Goal: Navigation & Orientation: Go to known website

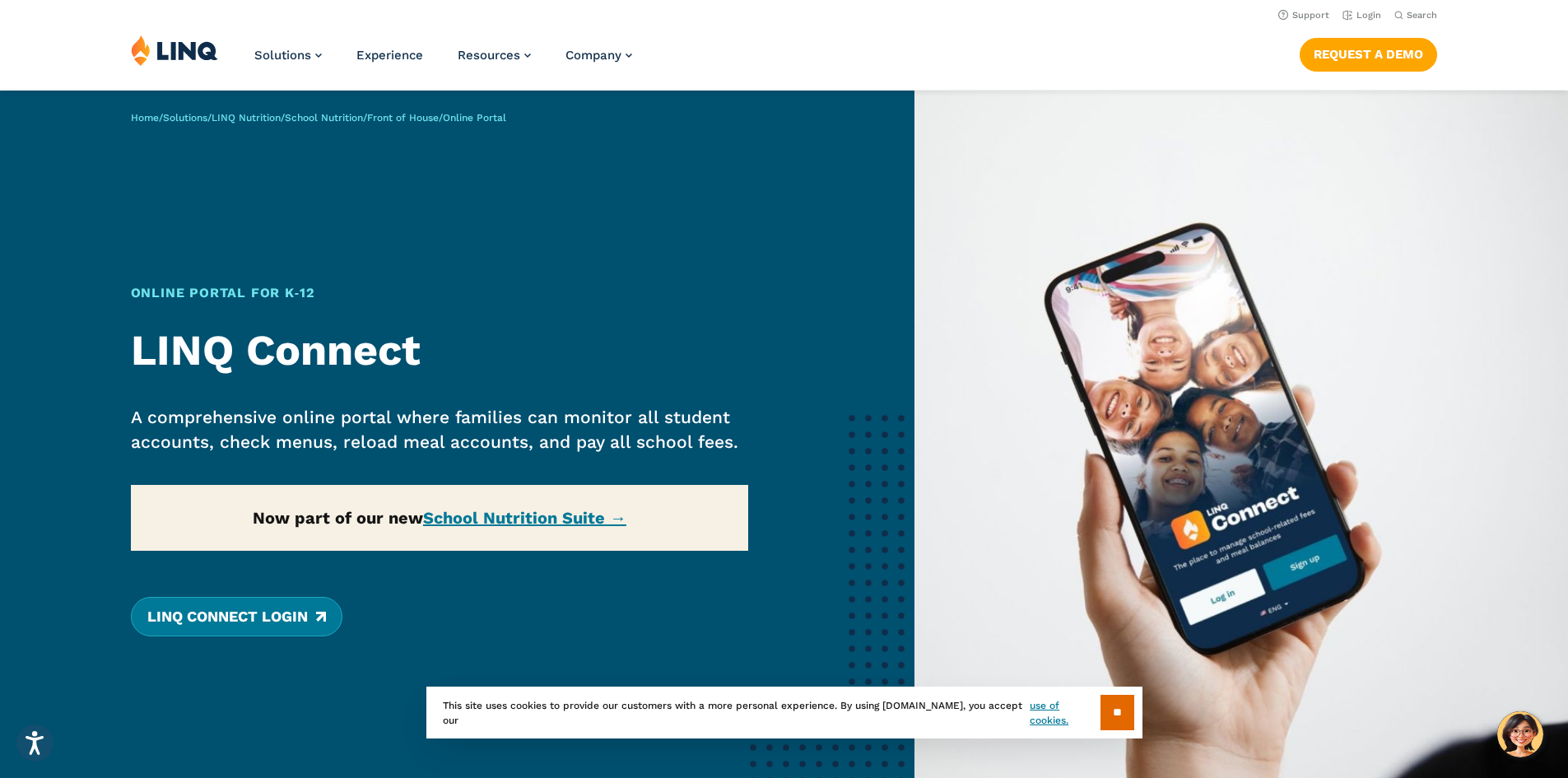
click at [285, 610] on link "LINQ Connect Login" at bounding box center [236, 617] width 211 height 40
click at [1359, 14] on link "Login" at bounding box center [1362, 15] width 39 height 11
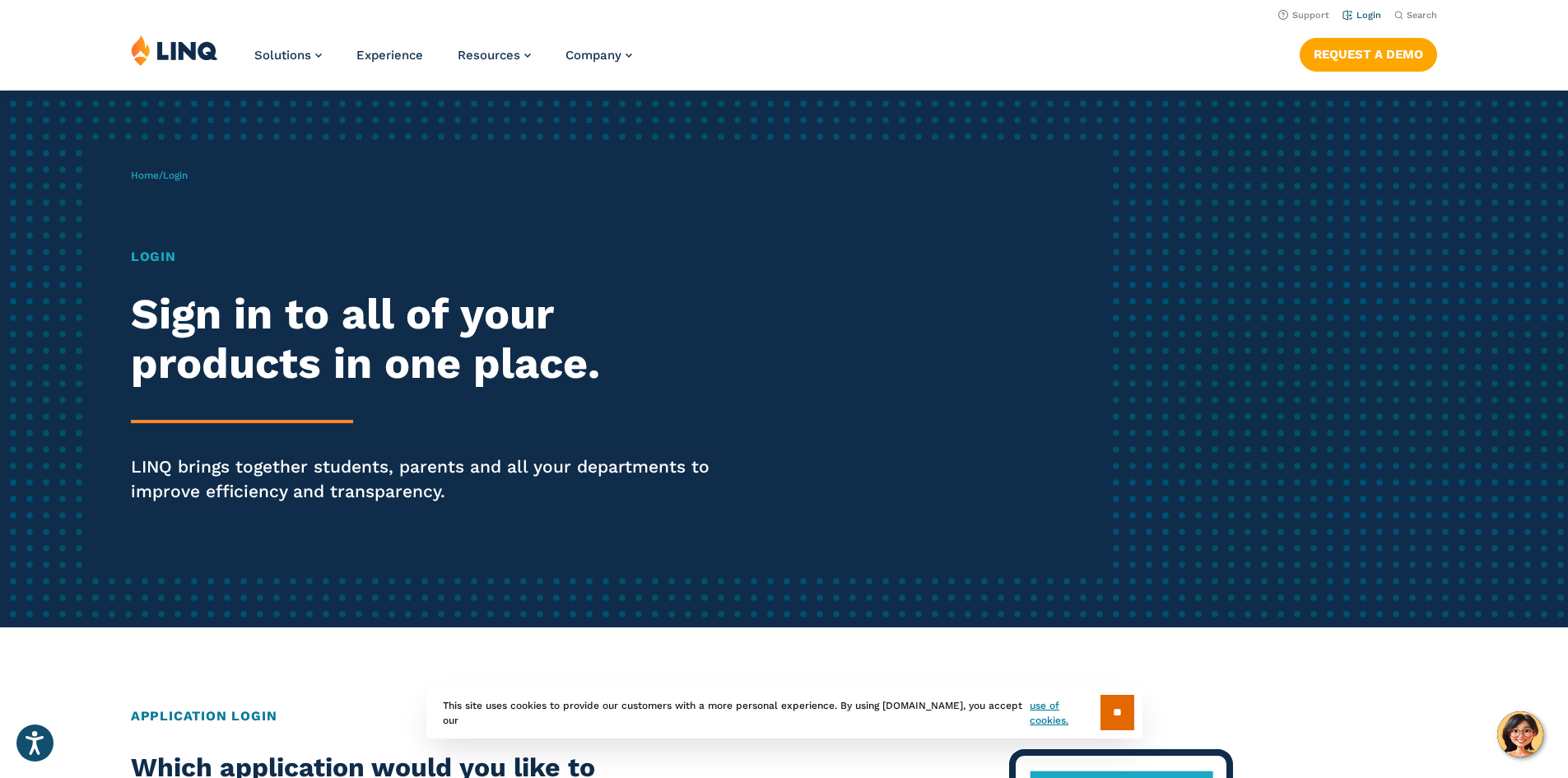
click at [1359, 16] on link "Login" at bounding box center [1362, 15] width 39 height 11
click at [150, 258] on h1 "Login" at bounding box center [433, 257] width 604 height 20
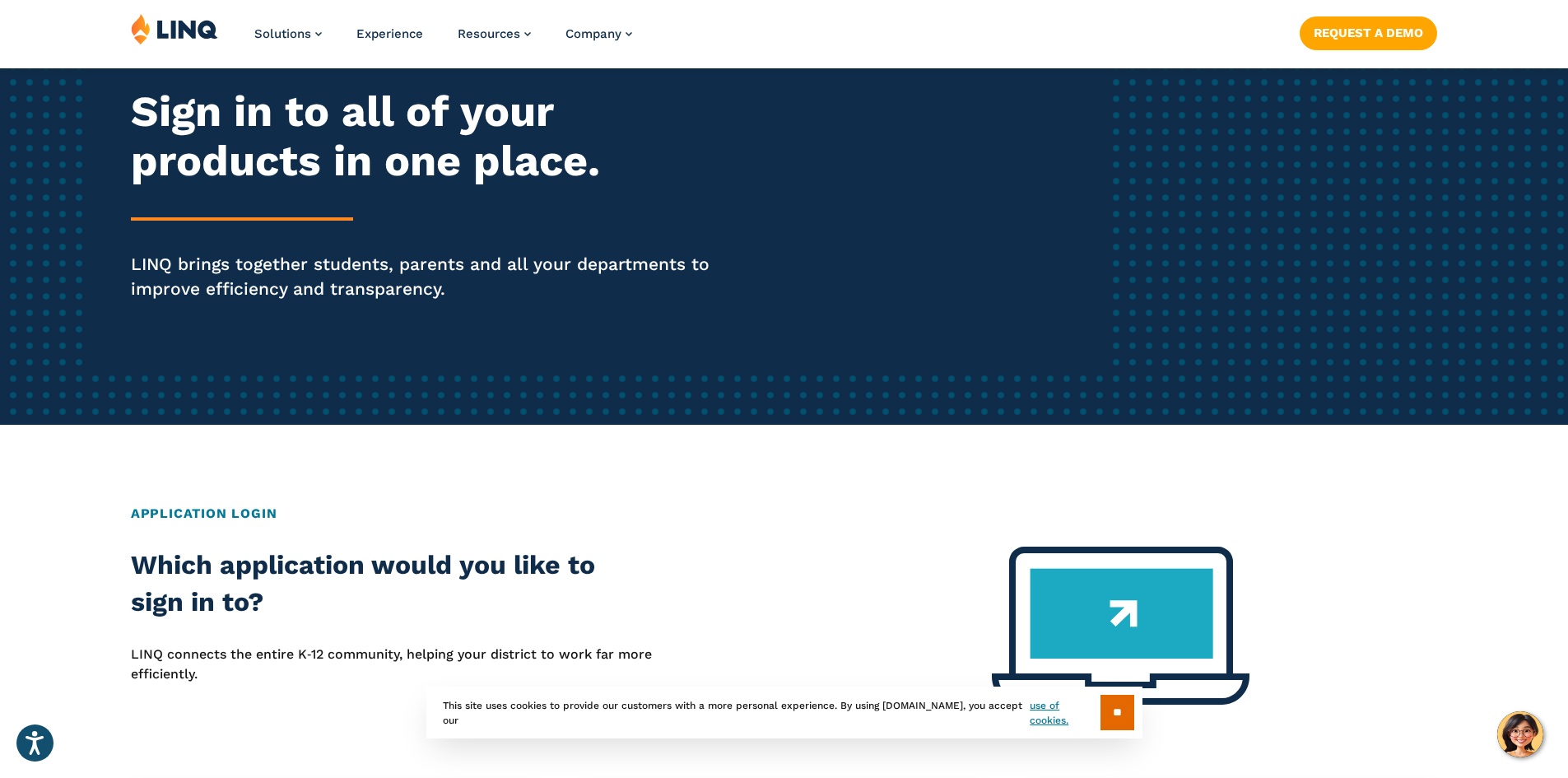
scroll to position [203, 0]
